Goal: Task Accomplishment & Management: Manage account settings

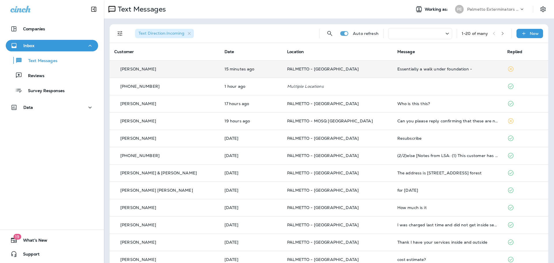
click at [200, 72] on td "[PERSON_NAME]" at bounding box center [165, 68] width 110 height 17
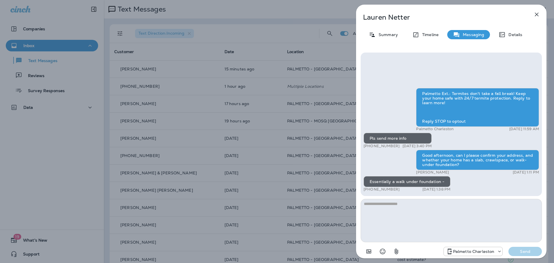
click at [73, 137] on div "[PERSON_NAME] Summary Timeline Messaging Details Palmetto Ext.: Termites don't …" at bounding box center [277, 131] width 554 height 263
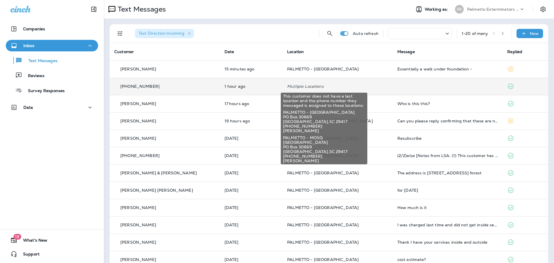
click at [290, 87] on p "Multiple Locations" at bounding box center [337, 86] width 101 height 5
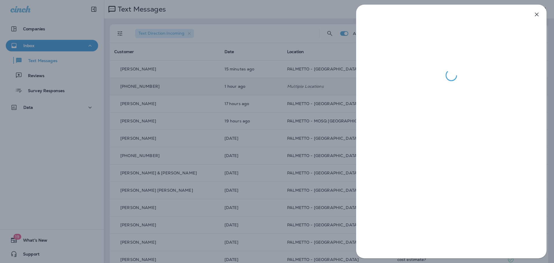
click at [202, 112] on div at bounding box center [277, 131] width 554 height 263
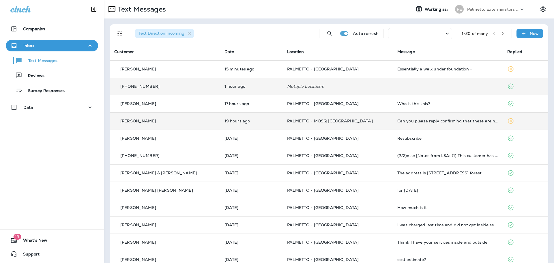
click at [171, 127] on td "[PERSON_NAME]" at bounding box center [165, 120] width 110 height 17
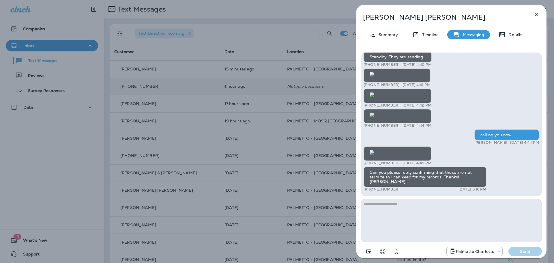
click at [92, 150] on div "[PERSON_NAME] Summary Timeline Messaging Details [PERSON_NAME] [STREET_ADDRESS]…" at bounding box center [277, 131] width 554 height 263
